Goal: Leave review/rating: Leave review/rating

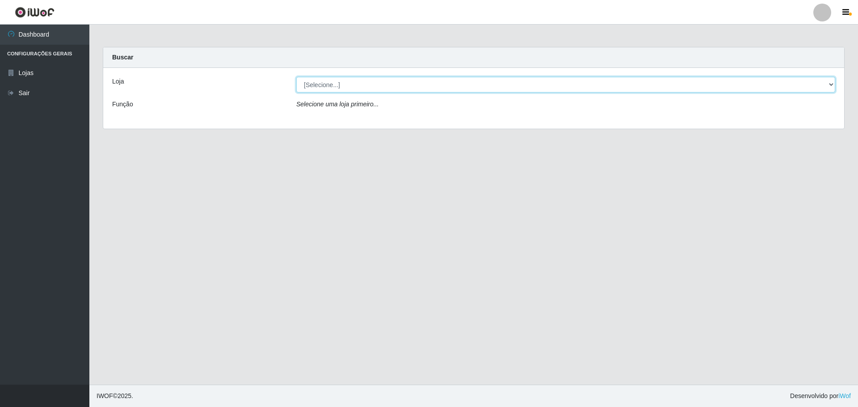
click at [802, 90] on select "[Selecione...] [GEOGRAPHIC_DATA] - [GEOGRAPHIC_DATA][DATE]" at bounding box center [565, 85] width 539 height 16
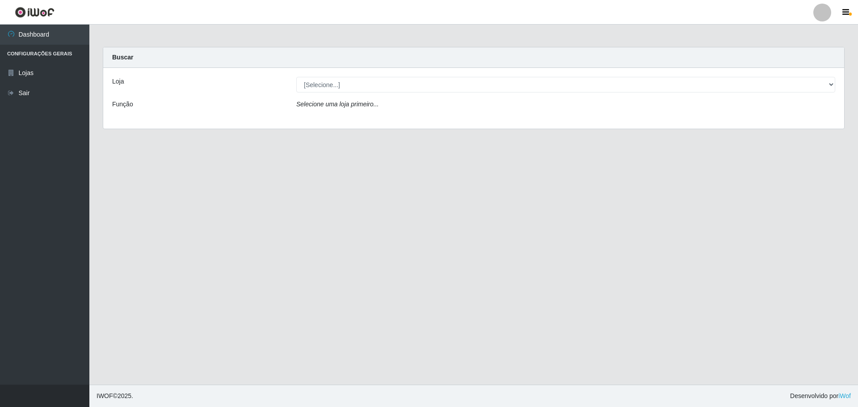
click at [400, 121] on div "Loja [Selecione...] Carone - [GEOGRAPHIC_DATA][DATE] Função Selecione uma loja …" at bounding box center [473, 98] width 741 height 61
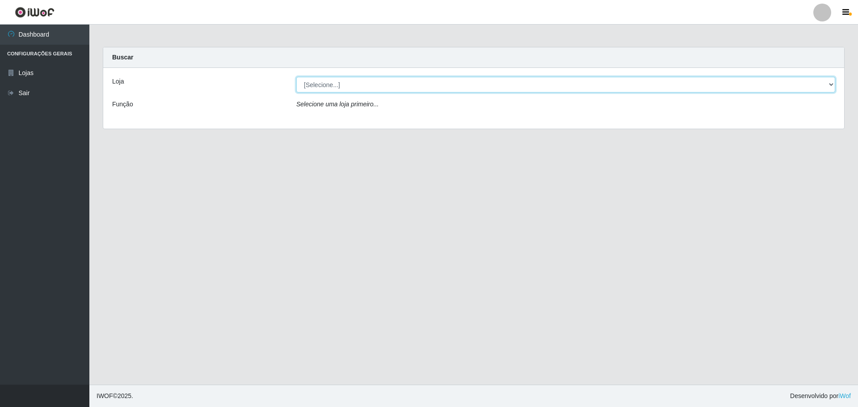
click at [461, 85] on select "[Selecione...] [GEOGRAPHIC_DATA] - [GEOGRAPHIC_DATA][DATE]" at bounding box center [565, 85] width 539 height 16
select select "527"
click at [296, 77] on select "[Selecione...] [GEOGRAPHIC_DATA] - [GEOGRAPHIC_DATA][DATE]" at bounding box center [565, 85] width 539 height 16
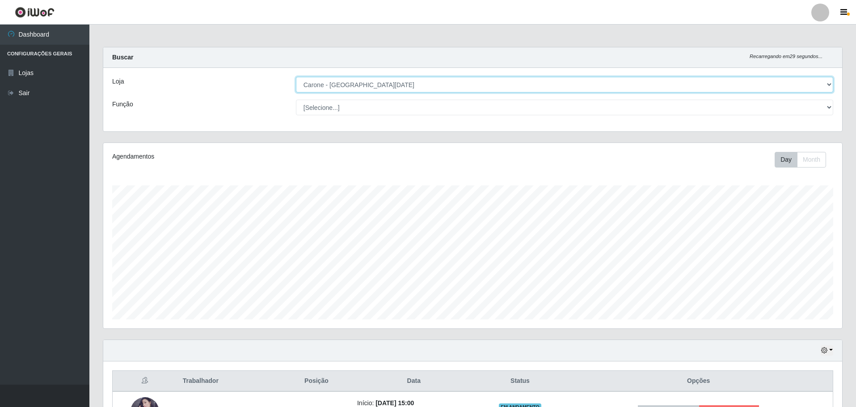
scroll to position [107, 0]
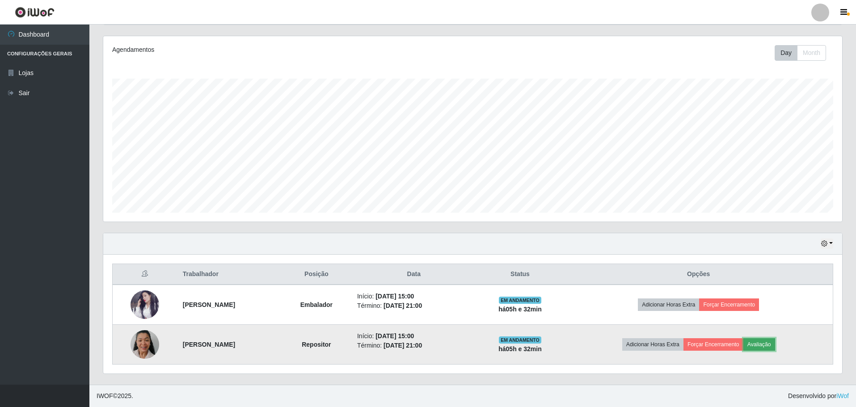
click at [773, 344] on button "Avaliação" at bounding box center [759, 344] width 32 height 13
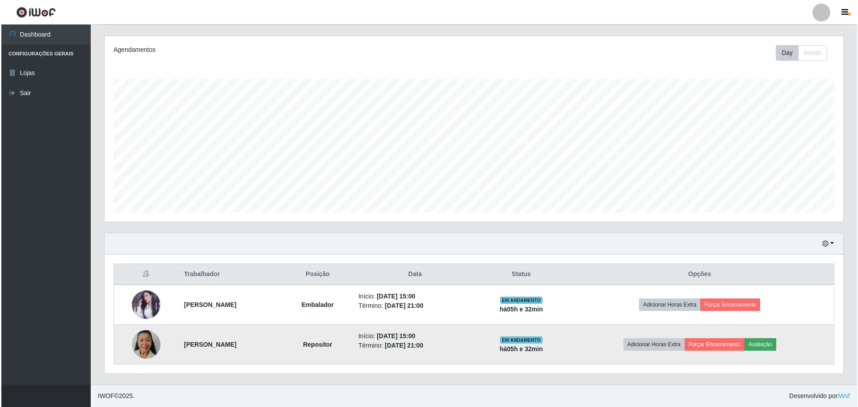
scroll to position [185, 734]
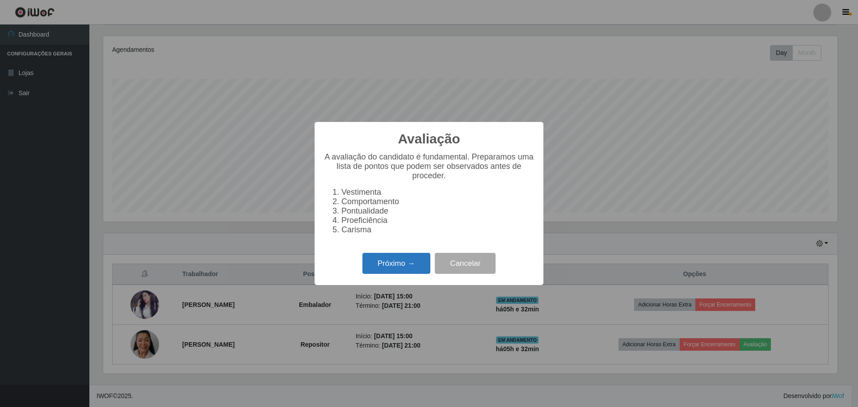
click at [406, 272] on button "Próximo →" at bounding box center [396, 263] width 68 height 21
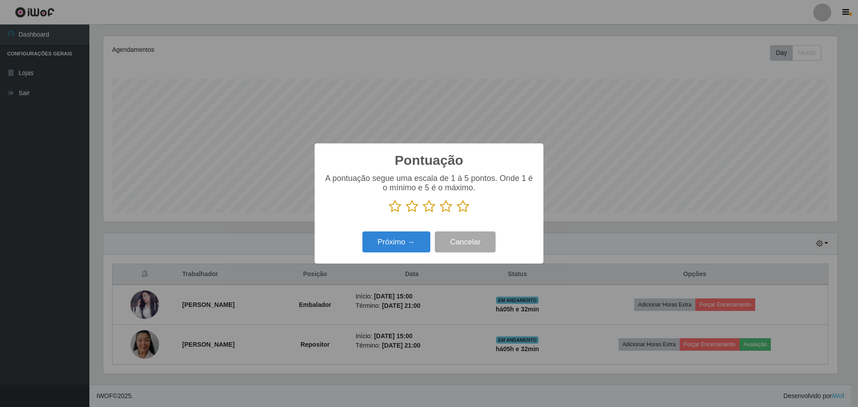
click at [462, 211] on icon at bounding box center [463, 206] width 13 height 13
click at [457, 213] on input "radio" at bounding box center [457, 213] width 0 height 0
click at [407, 243] on button "Próximo →" at bounding box center [396, 241] width 68 height 21
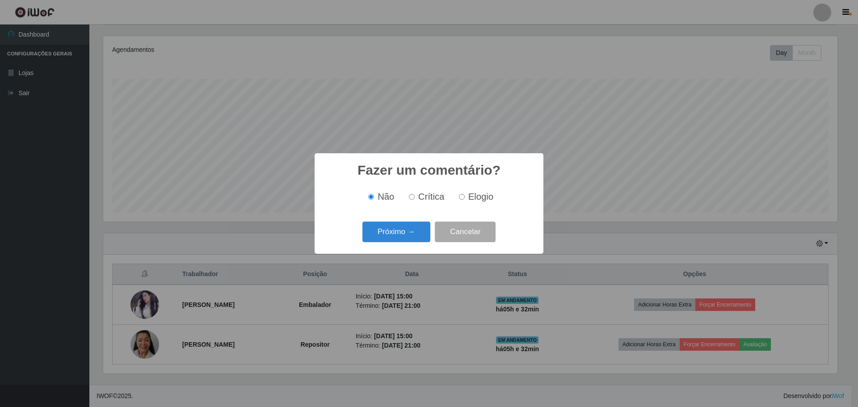
click at [462, 198] on input "Elogio" at bounding box center [462, 197] width 6 height 6
radio input "true"
click at [416, 230] on button "Próximo →" at bounding box center [396, 232] width 68 height 21
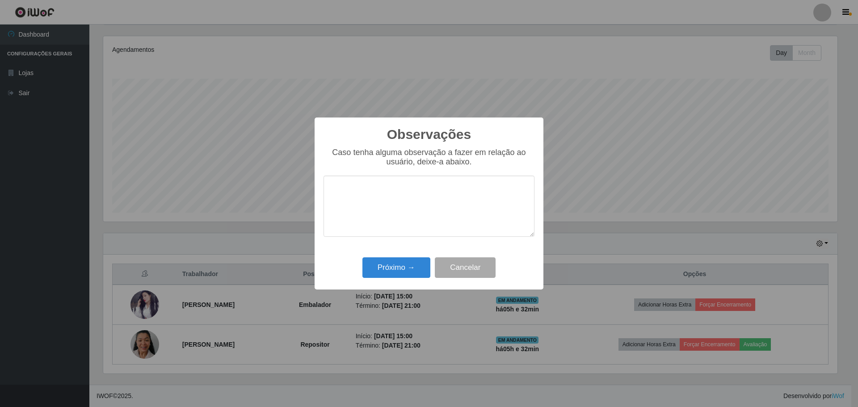
click at [404, 211] on textarea at bounding box center [429, 206] width 211 height 61
click at [387, 196] on textarea "otimo proficionasi" at bounding box center [429, 206] width 211 height 61
click at [391, 193] on textarea "otimo proficionasi" at bounding box center [429, 206] width 211 height 61
click at [409, 193] on textarea "ótimo profissionais" at bounding box center [429, 206] width 211 height 61
type textarea "ótimo profissionais, fez um bom trabalho!"
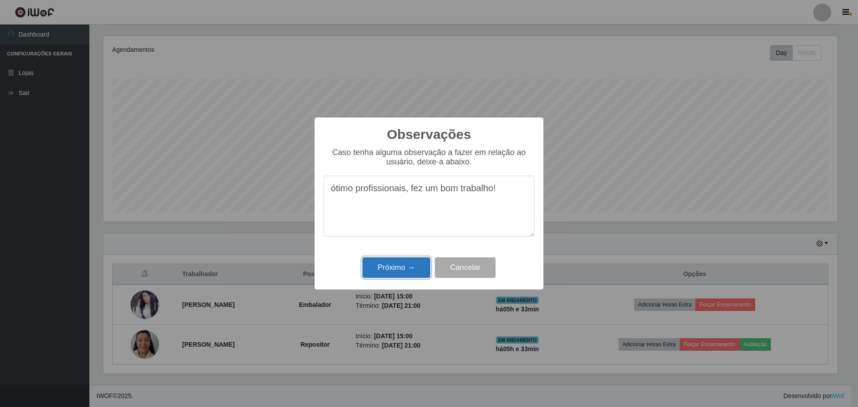
click at [406, 270] on button "Próximo →" at bounding box center [396, 267] width 68 height 21
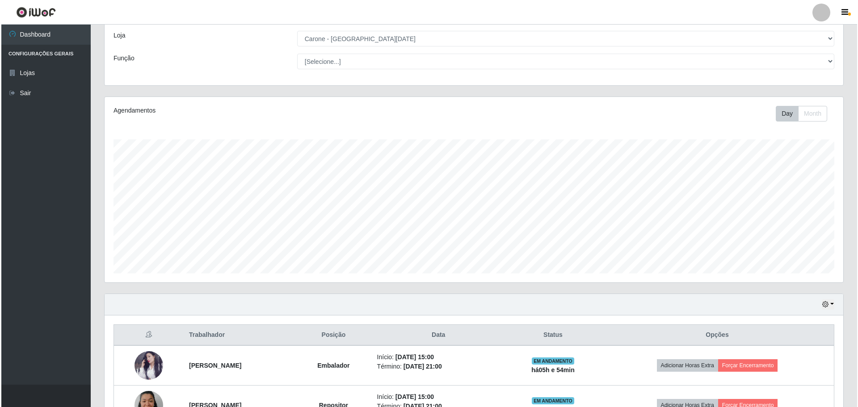
scroll to position [89, 0]
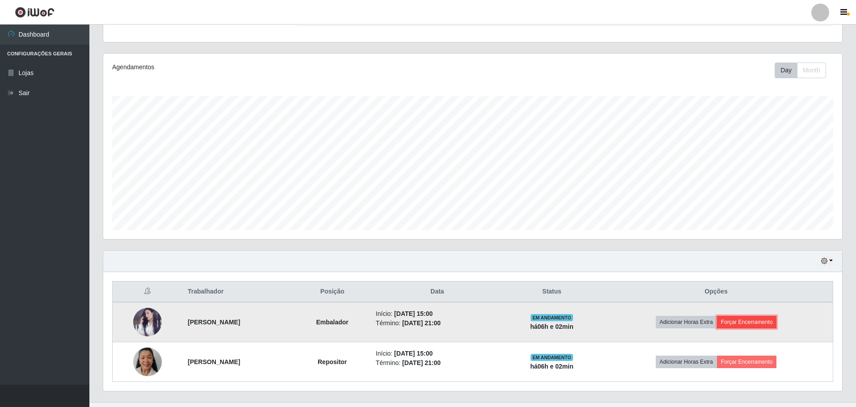
click at [759, 320] on button "Forçar Encerramento" at bounding box center [747, 322] width 60 height 13
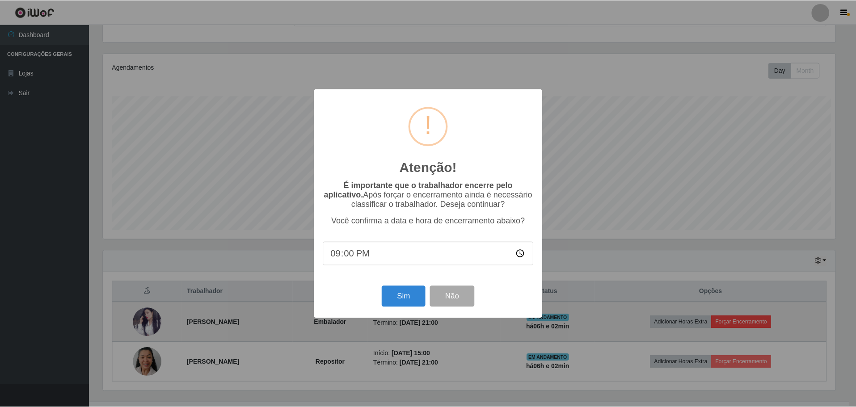
scroll to position [185, 734]
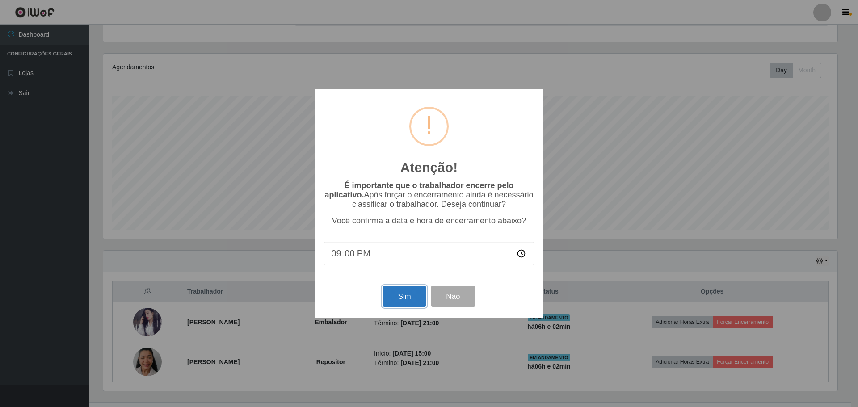
click at [412, 295] on button "Sim" at bounding box center [403, 296] width 43 height 21
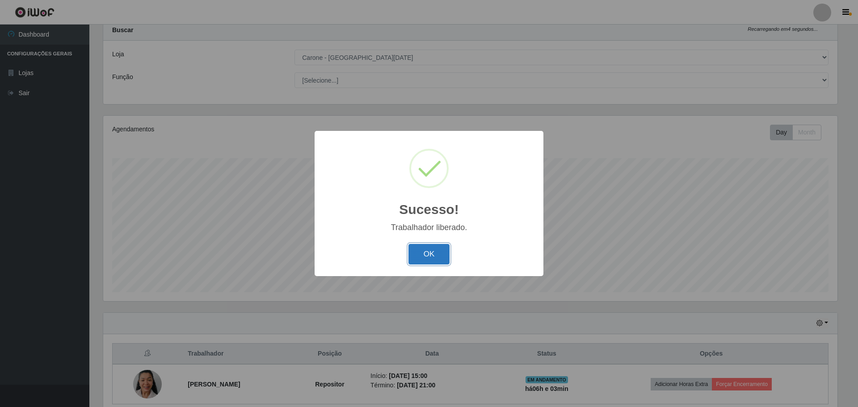
click at [435, 258] on button "OK" at bounding box center [429, 254] width 42 height 21
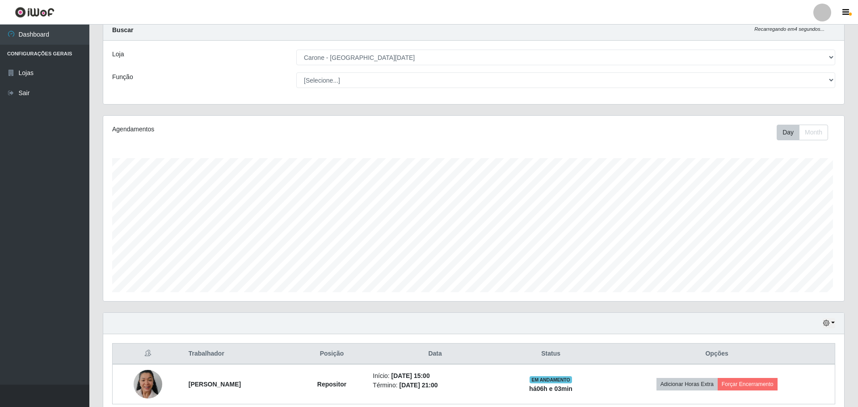
scroll to position [185, 739]
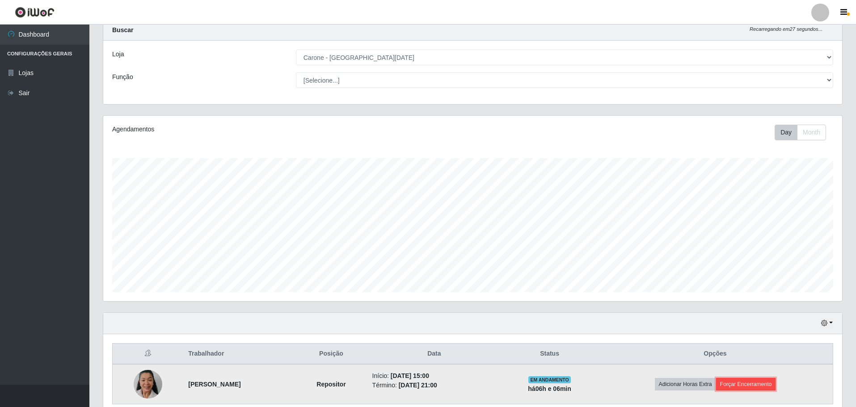
click at [764, 383] on button "Forçar Encerramento" at bounding box center [746, 384] width 60 height 13
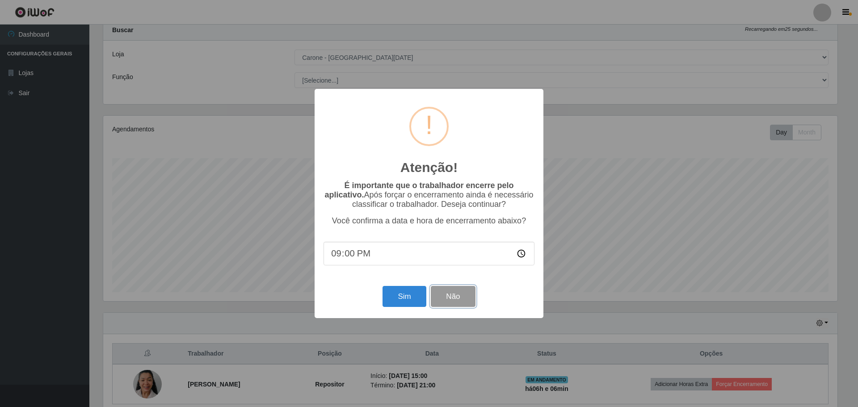
click at [447, 300] on button "Não" at bounding box center [453, 296] width 44 height 21
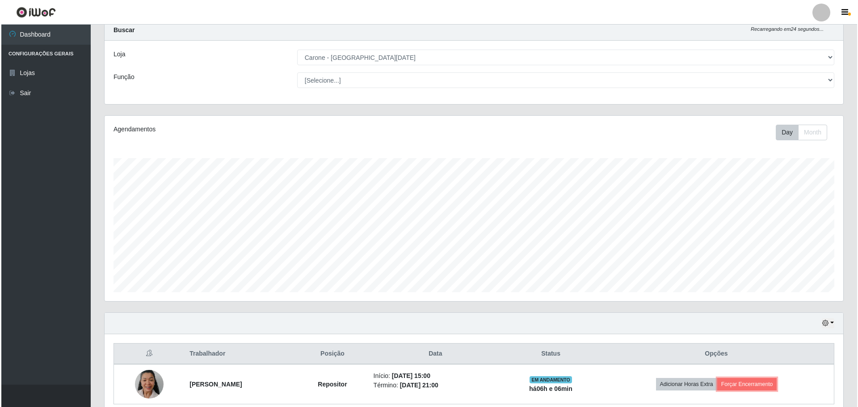
scroll to position [67, 0]
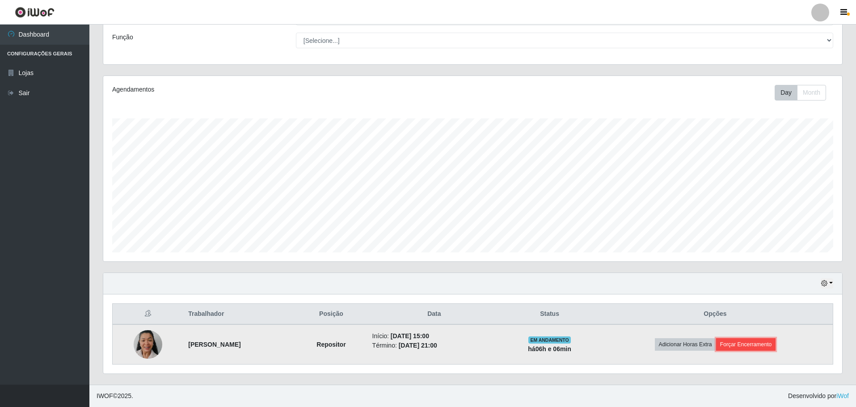
click at [739, 345] on button "Forçar Encerramento" at bounding box center [746, 344] width 60 height 13
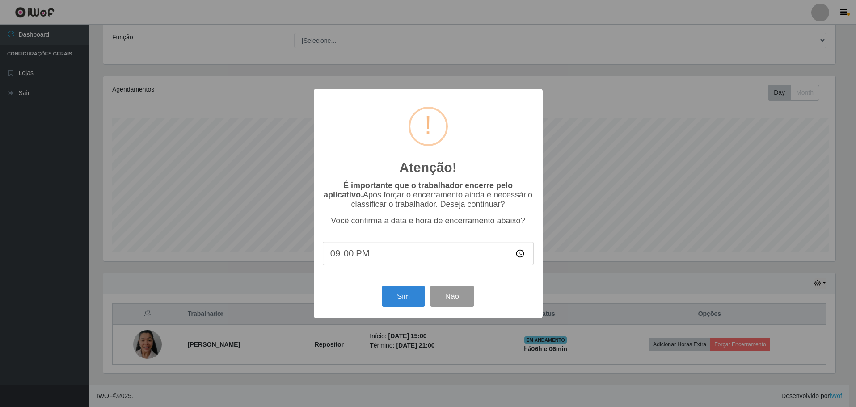
scroll to position [185, 734]
click at [409, 301] on button "Sim" at bounding box center [403, 296] width 43 height 21
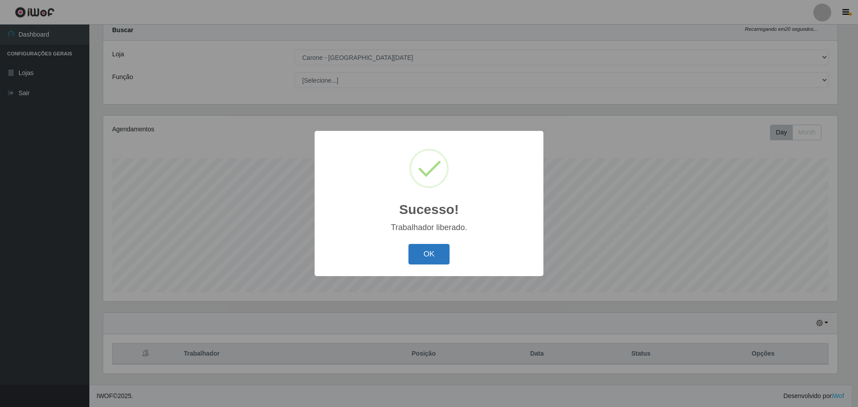
click at [432, 256] on button "OK" at bounding box center [429, 254] width 42 height 21
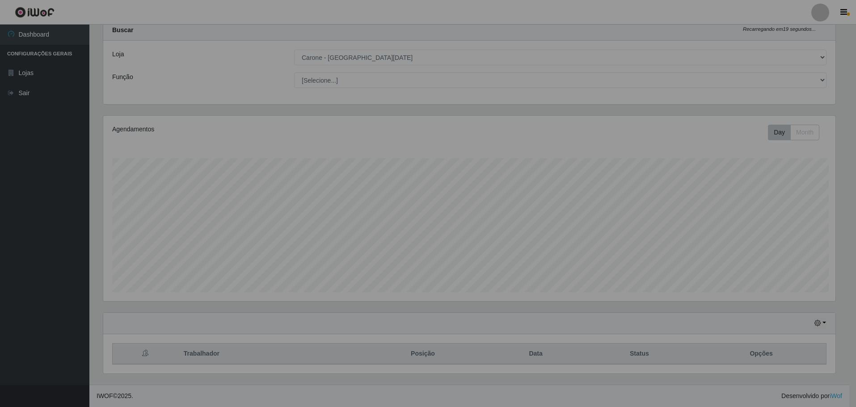
scroll to position [185, 739]
